Goal: Book appointment/travel/reservation

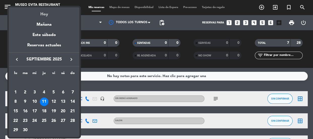
scroll to position [46, 0]
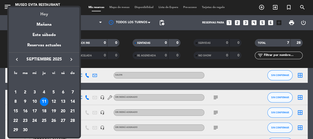
click at [43, 13] on div "Hoy" at bounding box center [44, 12] width 70 height 10
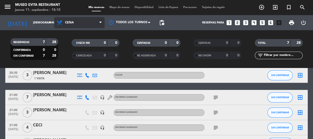
click at [96, 22] on span "Cena" at bounding box center [79, 22] width 50 height 11
click at [70, 69] on ng-component "menu [GEOGRAPHIC_DATA] jueves 11. septiembre - 18:10 Mis reservas Mapa de mesas…" at bounding box center [156, 69] width 313 height 139
click at [70, 22] on span "Cena" at bounding box center [69, 23] width 9 height 4
click at [74, 69] on ng-component "menu [GEOGRAPHIC_DATA] jueves 11. septiembre - 18:10 Mis reservas Mapa de mesas…" at bounding box center [156, 69] width 313 height 139
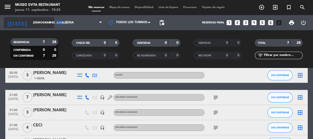
click at [32, 19] on input "[DEMOGRAPHIC_DATA] [DATE]" at bounding box center [49, 23] width 39 height 8
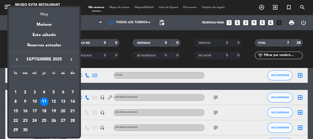
click at [41, 10] on div "Hoy" at bounding box center [44, 12] width 70 height 10
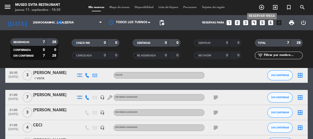
click at [263, 5] on icon "add_circle_outline" at bounding box center [261, 7] width 6 height 6
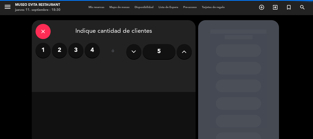
click at [58, 56] on label "2" at bounding box center [59, 50] width 15 height 15
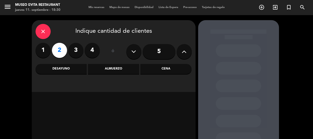
click at [156, 69] on div "Cena" at bounding box center [165, 69] width 51 height 10
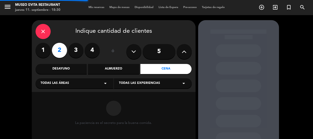
click at [106, 83] on icon "arrow_drop_down" at bounding box center [105, 83] width 6 height 6
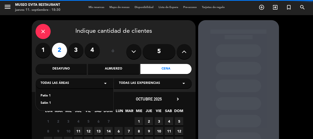
click at [45, 103] on div "Salón 1" at bounding box center [75, 103] width 68 height 5
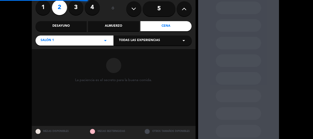
scroll to position [46, 0]
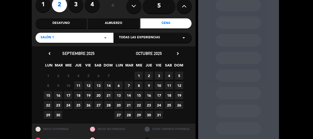
click at [79, 83] on span "11" at bounding box center [78, 85] width 8 height 8
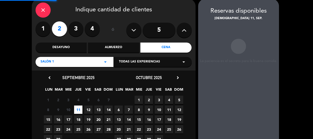
scroll to position [20, 0]
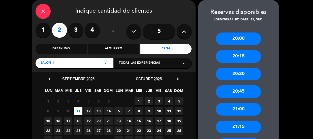
click at [239, 77] on div "20:30" at bounding box center [237, 74] width 45 height 13
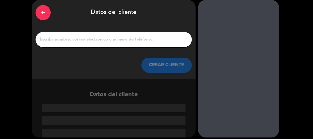
click at [93, 37] on input "1" at bounding box center [113, 39] width 149 height 7
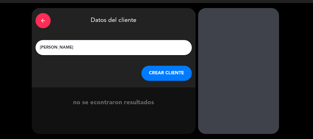
type input "[PERSON_NAME]"
click at [151, 75] on button "CREAR CLIENTE" at bounding box center [166, 73] width 50 height 15
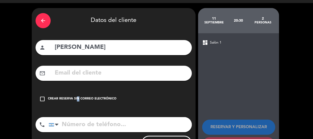
click at [76, 97] on div "Crear reserva sin correo electrónico" at bounding box center [82, 98] width 68 height 5
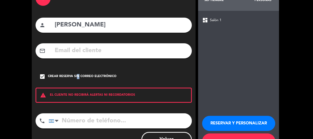
scroll to position [55, 0]
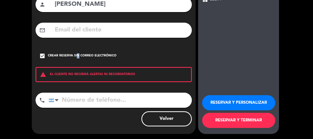
click at [215, 104] on button "RESERVAR Y PERSONALIZAR" at bounding box center [238, 102] width 73 height 15
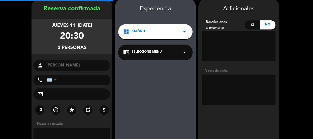
scroll to position [20, 0]
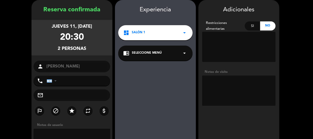
click at [220, 91] on textarea at bounding box center [238, 91] width 73 height 30
type textarea "S"
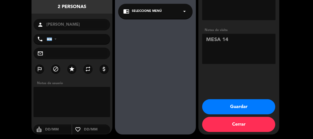
scroll to position [62, 0]
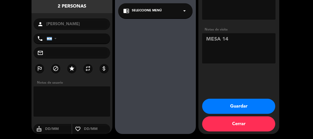
type textarea "MESA 14"
click at [217, 102] on button "Guardar" at bounding box center [238, 106] width 73 height 15
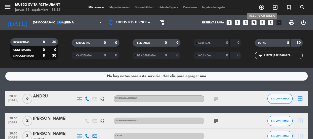
click at [262, 6] on icon "add_circle_outline" at bounding box center [261, 7] width 6 height 6
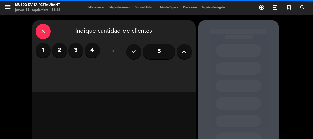
click at [62, 52] on label "2" at bounding box center [59, 50] width 15 height 15
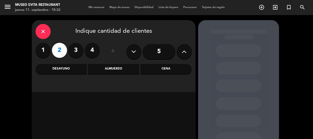
click at [59, 50] on label "2" at bounding box center [59, 50] width 15 height 15
click at [62, 54] on label "2" at bounding box center [59, 50] width 15 height 15
click at [173, 72] on div "Cena" at bounding box center [165, 69] width 51 height 10
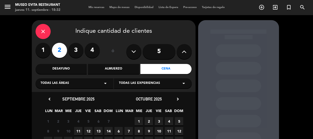
click at [72, 92] on div "close Indique cantidad de clientes 1 2 3 4 ó 5 Desayuno Almuerzo Cena Todas las…" at bounding box center [114, 56] width 164 height 72
click at [71, 86] on div "Todas las áreas arrow_drop_down" at bounding box center [74, 83] width 78 height 10
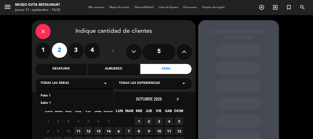
click at [45, 104] on div "Salón 1" at bounding box center [75, 103] width 68 height 5
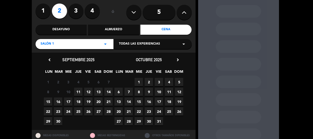
scroll to position [46, 0]
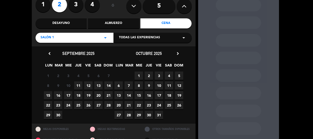
click at [80, 84] on span "11" at bounding box center [78, 85] width 8 height 8
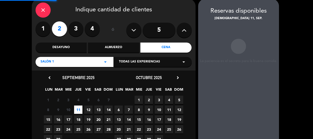
scroll to position [20, 0]
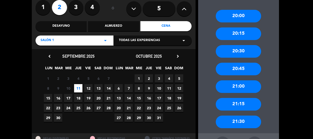
click at [244, 117] on div "21:30" at bounding box center [237, 122] width 45 height 13
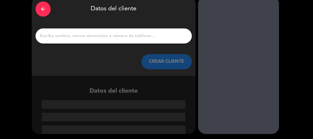
scroll to position [24, 0]
click at [84, 40] on div at bounding box center [113, 35] width 156 height 15
click at [81, 34] on input "1" at bounding box center [113, 35] width 149 height 7
paste input "[PERSON_NAME]"
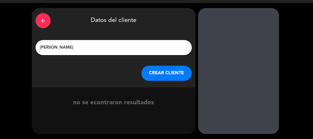
type input "[PERSON_NAME]"
click at [158, 74] on button "CREAR CLIENTE" at bounding box center [166, 73] width 50 height 15
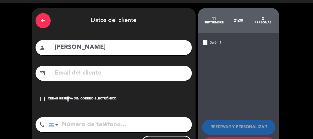
click at [65, 100] on div "Crear reserva sin correo electrónico" at bounding box center [82, 98] width 68 height 5
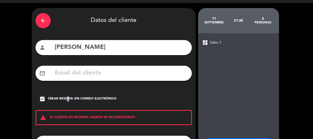
scroll to position [55, 0]
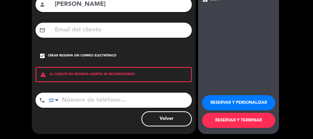
click at [66, 100] on input "tel" at bounding box center [120, 100] width 143 height 15
paste input "[PHONE_NUMBER]"
type input "[PHONE_NUMBER]"
click at [229, 97] on button "RESERVAR Y PERSONALIZAR" at bounding box center [238, 102] width 73 height 15
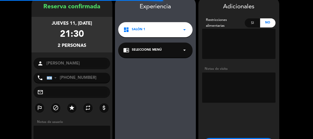
scroll to position [20, 0]
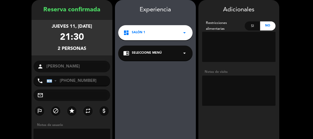
click at [247, 81] on textarea at bounding box center [238, 91] width 73 height 30
type textarea "S"
type textarea "T"
type textarea "ST AD"
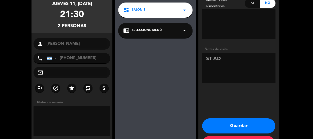
click at [241, 129] on button "Guardar" at bounding box center [238, 125] width 73 height 15
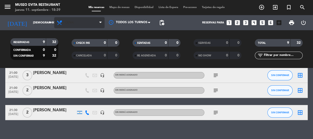
scroll to position [134, 0]
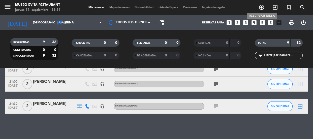
click at [260, 7] on icon "add_circle_outline" at bounding box center [261, 7] width 6 height 6
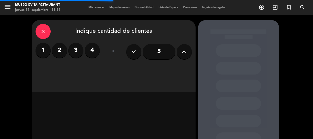
click at [75, 47] on label "3" at bounding box center [75, 50] width 15 height 15
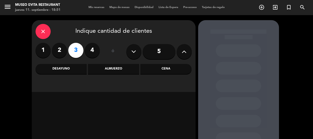
click at [163, 69] on div "Cena" at bounding box center [165, 69] width 51 height 10
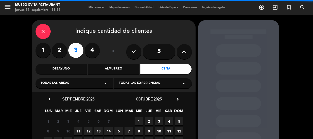
click at [71, 86] on div "Todas las áreas arrow_drop_down" at bounding box center [74, 83] width 78 height 10
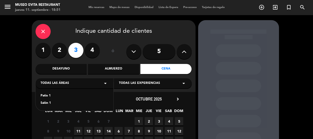
click at [51, 102] on div "Salón 1" at bounding box center [75, 103] width 68 height 5
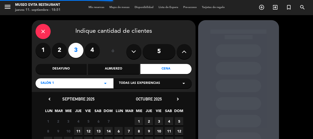
scroll to position [23, 0]
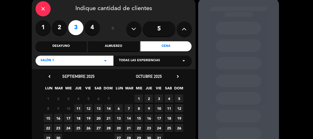
click at [78, 109] on span "11" at bounding box center [78, 108] width 8 height 8
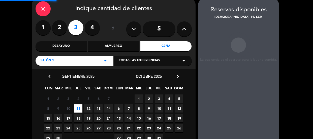
scroll to position [20, 0]
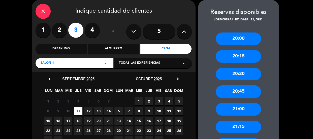
click at [237, 71] on div "20:30" at bounding box center [237, 74] width 45 height 13
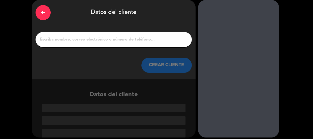
click at [145, 36] on input "1" at bounding box center [113, 39] width 149 height 7
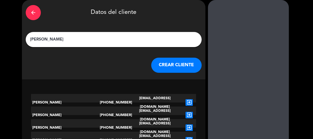
type input "[PERSON_NAME]"
click at [168, 69] on button "CREAR CLIENTE" at bounding box center [176, 65] width 50 height 15
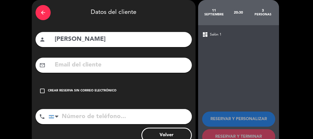
click at [75, 88] on div "check_box_outline_blank Crear reserva sin correo electrónico" at bounding box center [113, 90] width 156 height 15
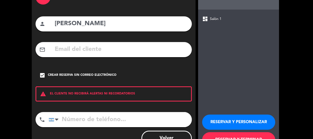
scroll to position [55, 0]
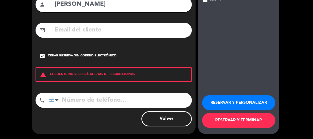
click at [234, 102] on button "RESERVAR Y PERSONALIZAR" at bounding box center [238, 102] width 73 height 15
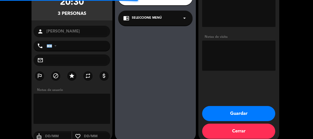
scroll to position [20, 0]
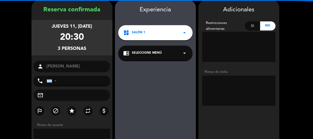
click at [230, 92] on textarea at bounding box center [238, 91] width 73 height 30
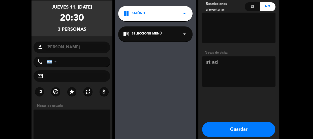
scroll to position [62, 0]
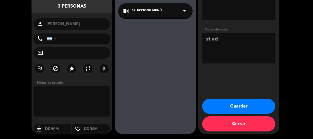
type textarea "st ad"
click at [226, 105] on button "Guardar" at bounding box center [238, 106] width 73 height 15
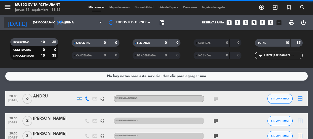
click at [34, 20] on input "[DEMOGRAPHIC_DATA] [DATE]" at bounding box center [49, 23] width 39 height 8
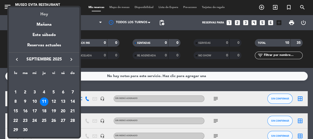
click at [44, 13] on div "Hoy" at bounding box center [44, 12] width 70 height 10
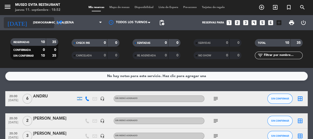
click at [30, 23] on input "[DEMOGRAPHIC_DATA] [DATE]" at bounding box center [49, 23] width 39 height 8
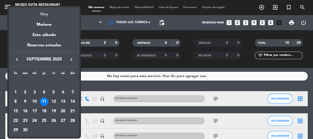
click at [43, 13] on div "Hoy" at bounding box center [44, 12] width 70 height 10
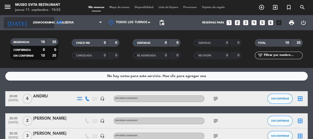
click at [35, 22] on input "[DEMOGRAPHIC_DATA] [DATE]" at bounding box center [49, 23] width 39 height 8
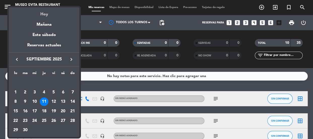
click at [45, 12] on div "Hoy" at bounding box center [44, 12] width 70 height 10
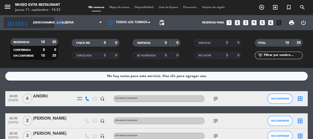
click at [30, 21] on input "[DEMOGRAPHIC_DATA] [DATE]" at bounding box center [49, 23] width 39 height 8
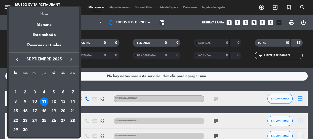
click at [46, 13] on div "Hoy" at bounding box center [44, 12] width 70 height 10
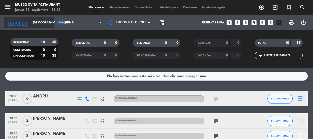
click at [30, 20] on input "[DEMOGRAPHIC_DATA] [DATE]" at bounding box center [49, 23] width 39 height 8
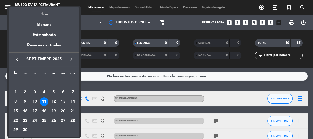
click at [43, 13] on div "Hoy" at bounding box center [44, 12] width 70 height 10
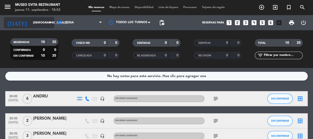
click at [30, 23] on input "[DEMOGRAPHIC_DATA] [DATE]" at bounding box center [49, 23] width 39 height 8
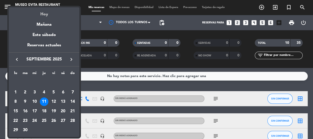
click at [44, 14] on div "Hoy" at bounding box center [44, 12] width 70 height 10
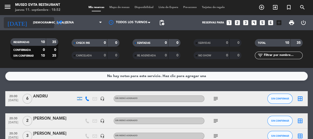
click at [30, 21] on input "[DEMOGRAPHIC_DATA] [DATE]" at bounding box center [49, 23] width 39 height 8
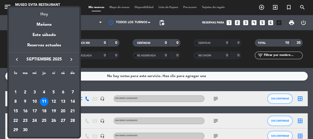
click at [44, 13] on div "Hoy" at bounding box center [44, 12] width 70 height 10
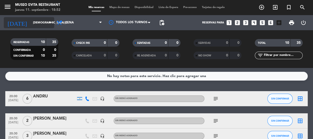
click at [31, 23] on input "[DEMOGRAPHIC_DATA] [DATE]" at bounding box center [49, 23] width 39 height 8
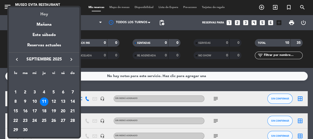
click at [47, 14] on div "Hoy" at bounding box center [44, 12] width 70 height 10
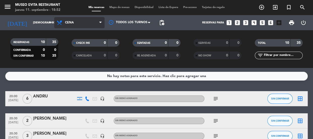
click at [80, 20] on span "Cena" at bounding box center [79, 22] width 50 height 11
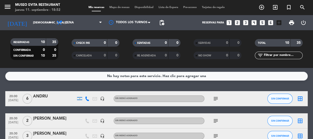
click at [69, 67] on div "menu [GEOGRAPHIC_DATA] jueves 11. septiembre - 18:52 Mis reservas Mapa de mesas…" at bounding box center [156, 34] width 313 height 68
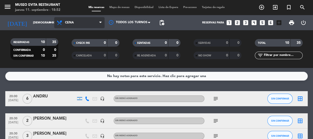
click at [70, 20] on span "Cena" at bounding box center [79, 22] width 50 height 11
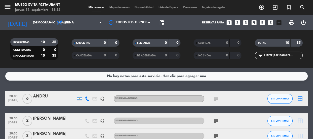
click at [69, 67] on div "menu [GEOGRAPHIC_DATA] jueves 11. septiembre - 18:52 Mis reservas Mapa de mesas…" at bounding box center [156, 34] width 313 height 68
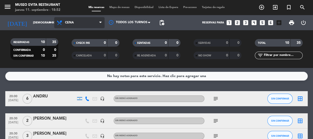
click at [78, 19] on span "Cena" at bounding box center [79, 22] width 50 height 11
click at [77, 66] on div "menu [GEOGRAPHIC_DATA] jueves 11. septiembre - 18:52 Mis reservas Mapa de mesas…" at bounding box center [156, 34] width 313 height 68
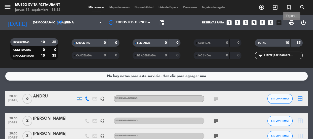
click at [292, 23] on span "print" at bounding box center [291, 23] width 6 height 6
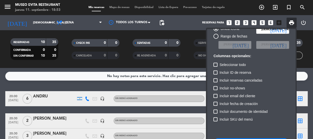
scroll to position [30, 0]
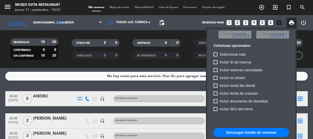
click at [269, 134] on button "Descargar listado de reservas" at bounding box center [251, 132] width 76 height 9
click at [27, 24] on div at bounding box center [156, 69] width 313 height 139
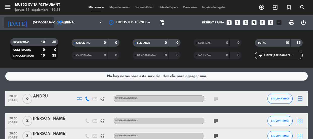
click at [30, 20] on input "[DEMOGRAPHIC_DATA] [DATE]" at bounding box center [49, 23] width 39 height 8
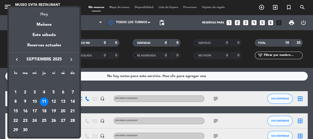
click at [43, 15] on div "Hoy" at bounding box center [44, 12] width 70 height 10
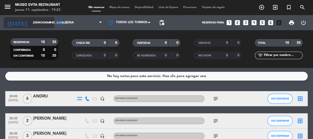
click at [30, 22] on input "[DEMOGRAPHIC_DATA] [DATE]" at bounding box center [49, 23] width 39 height 8
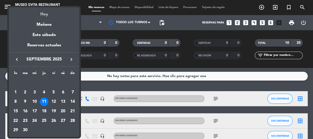
click at [45, 14] on div "Hoy" at bounding box center [44, 12] width 70 height 10
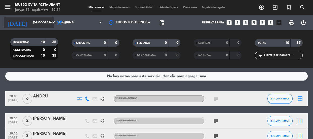
click at [39, 21] on input "[DEMOGRAPHIC_DATA] [DATE]" at bounding box center [49, 23] width 39 height 8
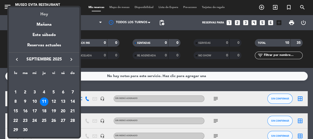
click at [44, 13] on div "Hoy" at bounding box center [44, 12] width 70 height 10
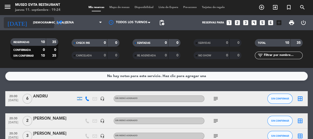
click at [34, 20] on input "[DEMOGRAPHIC_DATA] [DATE]" at bounding box center [49, 23] width 39 height 8
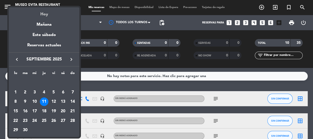
click at [43, 13] on div "Hoy" at bounding box center [44, 12] width 70 height 10
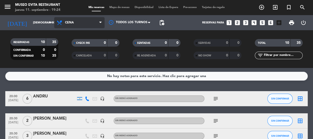
click at [74, 19] on span "Cena" at bounding box center [79, 22] width 50 height 11
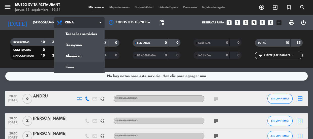
click at [71, 66] on div "menu [GEOGRAPHIC_DATA] jueves 11. septiembre - 19:24 Mis reservas Mapa de mesas…" at bounding box center [156, 34] width 313 height 68
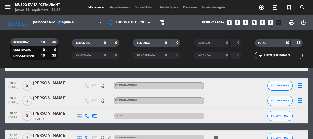
scroll to position [0, 0]
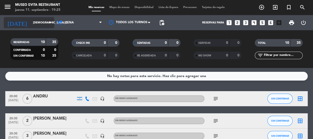
click at [32, 25] on input "[DEMOGRAPHIC_DATA] [DATE]" at bounding box center [49, 23] width 39 height 8
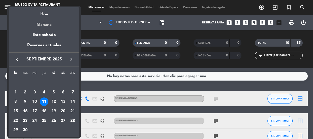
click at [44, 27] on div "Mañana" at bounding box center [44, 23] width 70 height 10
type input "vie. [DATE]"
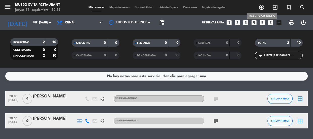
click at [261, 6] on icon "add_circle_outline" at bounding box center [261, 7] width 6 height 6
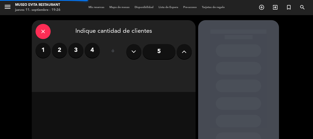
click at [91, 50] on label "4" at bounding box center [92, 50] width 15 height 15
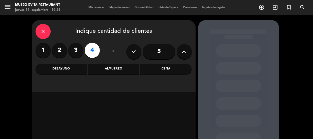
click at [173, 67] on div "Cena" at bounding box center [165, 69] width 51 height 10
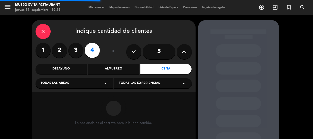
click at [53, 84] on span "Todas las áreas" at bounding box center [55, 83] width 28 height 5
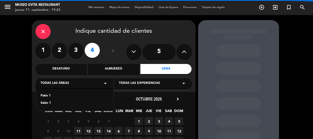
click at [50, 96] on div "Patio 1" at bounding box center [75, 95] width 68 height 5
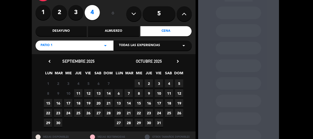
scroll to position [46, 0]
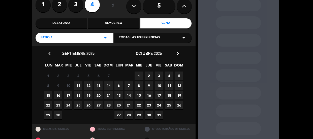
click at [88, 84] on span "12" at bounding box center [88, 85] width 8 height 8
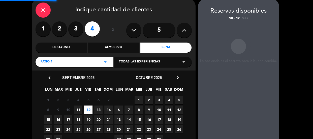
scroll to position [20, 0]
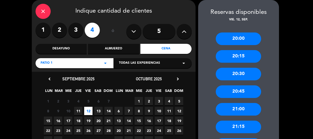
click at [245, 72] on div "20:30" at bounding box center [237, 74] width 45 height 13
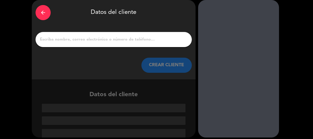
click at [76, 37] on input "1" at bounding box center [113, 39] width 149 height 7
paste input "[PERSON_NAME]"
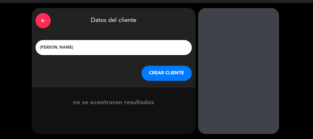
type input "[PERSON_NAME]"
click at [158, 74] on button "CREAR CLIENTE" at bounding box center [166, 73] width 50 height 15
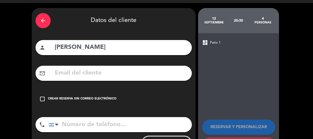
click at [83, 99] on div "Crear reserva sin correo electrónico" at bounding box center [82, 98] width 68 height 5
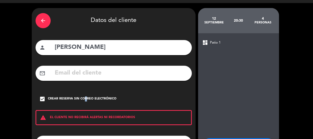
scroll to position [55, 0]
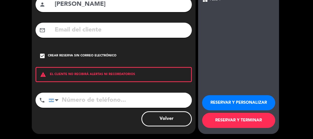
drag, startPoint x: 86, startPoint y: 107, endPoint x: 84, endPoint y: 98, distance: 8.7
click at [86, 107] on input "tel" at bounding box center [120, 100] width 143 height 15
paste input "1151104827"
type input "1151104827"
click at [215, 110] on button "RESERVAR Y PERSONALIZAR" at bounding box center [238, 102] width 73 height 15
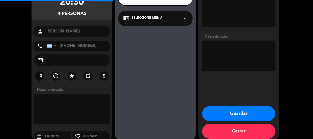
scroll to position [20, 0]
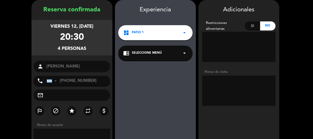
click at [218, 106] on div "Notas de visita" at bounding box center [238, 88] width 73 height 39
click at [214, 91] on textarea at bounding box center [238, 91] width 73 height 30
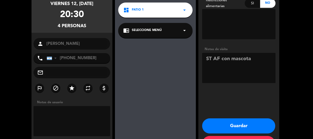
scroll to position [62, 0]
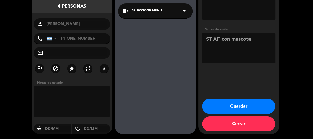
type textarea "ST AF con mascota"
click at [224, 109] on button "Guardar" at bounding box center [238, 106] width 73 height 15
